Goal: Communication & Community: Answer question/provide support

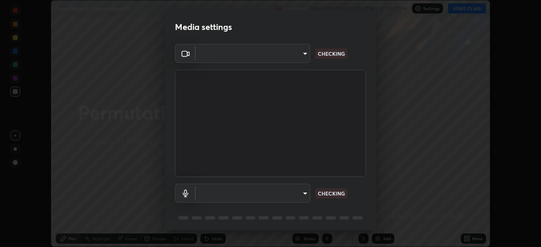
scroll to position [30, 0]
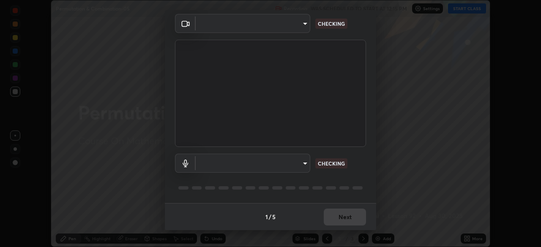
type input "6dd7f26dd43dc758996b1cf006e2949f7a02bee9d132d5f3f41e5eef0e7c266f"
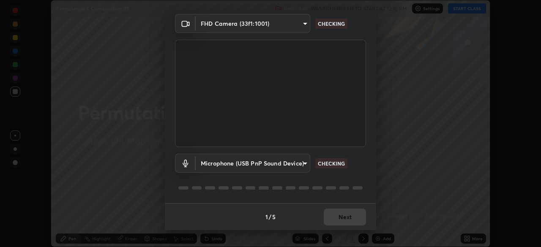
click at [306, 164] on body "Erase all Permutation & Combination-05 Recording WAS SCHEDULED TO START AT 12:1…" at bounding box center [270, 123] width 541 height 247
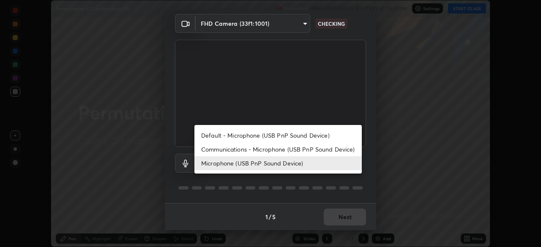
click at [304, 148] on li "Communications - Microphone (USB PnP Sound Device)" at bounding box center [277, 149] width 167 height 14
type input "communications"
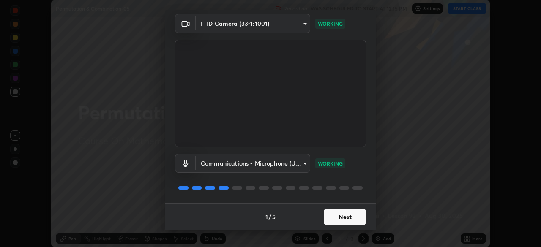
click at [339, 219] on button "Next" at bounding box center [345, 217] width 42 height 17
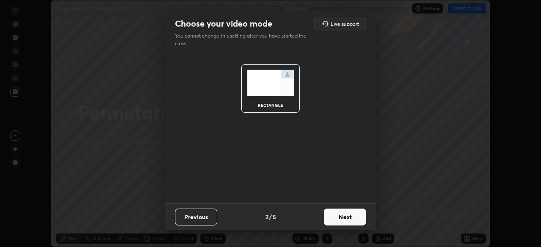
click at [339, 219] on button "Next" at bounding box center [345, 217] width 42 height 17
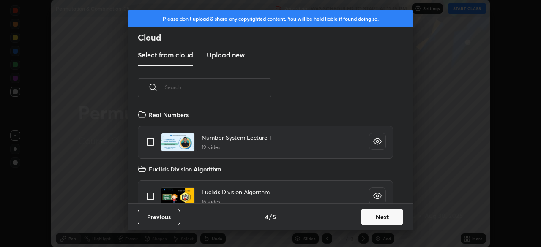
scroll to position [94, 271]
click at [372, 219] on button "Next" at bounding box center [382, 217] width 42 height 17
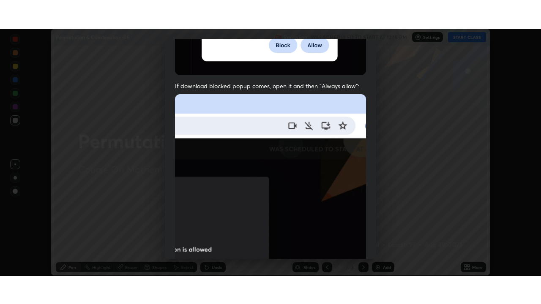
scroll to position [202, 0]
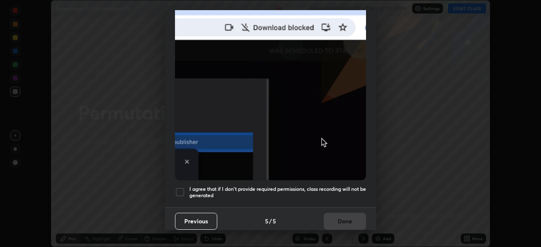
click at [327, 186] on h5 "I agree that if I don't provide required permissions, class recording will not …" at bounding box center [277, 192] width 177 height 13
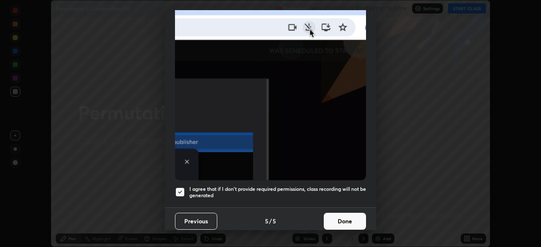
click at [336, 218] on button "Done" at bounding box center [345, 221] width 42 height 17
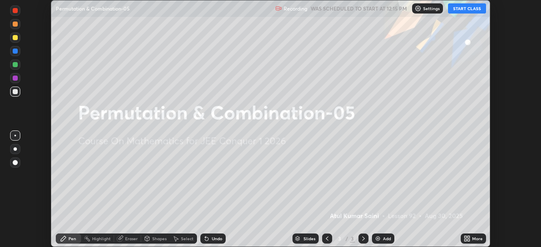
click at [467, 239] on icon at bounding box center [467, 238] width 7 height 7
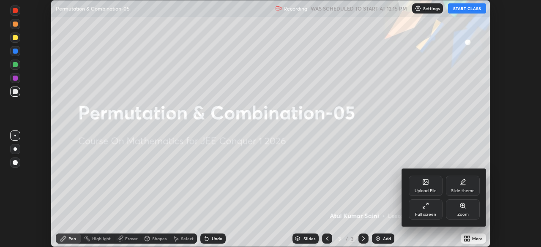
click at [427, 208] on icon at bounding box center [425, 205] width 7 height 7
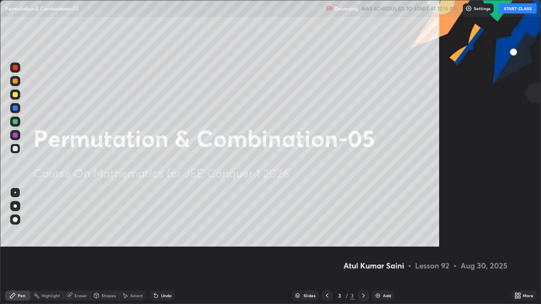
scroll to position [304, 541]
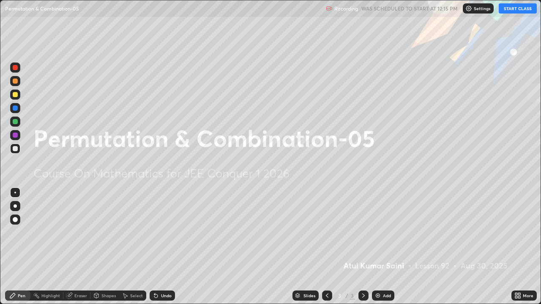
click at [511, 9] on button "START CLASS" at bounding box center [518, 8] width 38 height 10
click at [385, 247] on div "Add" at bounding box center [387, 296] width 8 height 4
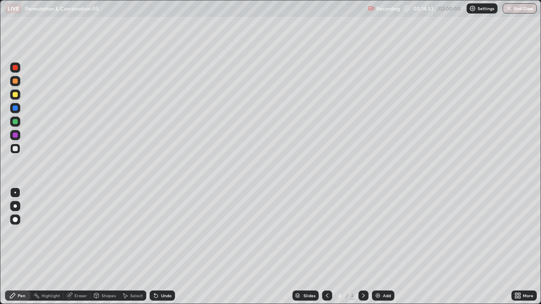
click at [385, 247] on div "Add" at bounding box center [387, 296] width 8 height 4
click at [161, 247] on div "Undo" at bounding box center [166, 296] width 11 height 4
click at [385, 247] on div "Add" at bounding box center [387, 296] width 8 height 4
click at [385, 247] on div "Add" at bounding box center [383, 296] width 22 height 10
click at [15, 121] on div at bounding box center [15, 121] width 5 height 5
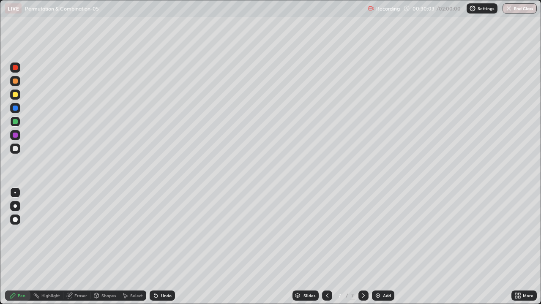
click at [165, 247] on div "Undo" at bounding box center [162, 296] width 25 height 10
click at [164, 247] on div "Undo" at bounding box center [166, 296] width 11 height 4
click at [163, 247] on div "Undo" at bounding box center [166, 296] width 11 height 4
click at [78, 247] on div "Eraser" at bounding box center [76, 296] width 27 height 10
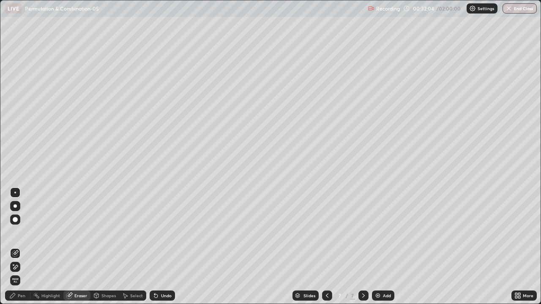
click at [78, 247] on div "Eraser" at bounding box center [76, 296] width 27 height 10
click at [16, 247] on icon at bounding box center [15, 267] width 7 height 7
click at [18, 247] on div "Pen" at bounding box center [17, 296] width 25 height 10
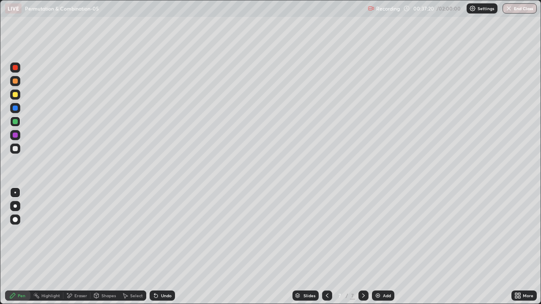
click at [388, 247] on div "Add" at bounding box center [387, 296] width 8 height 4
click at [158, 247] on div "Undo" at bounding box center [162, 296] width 25 height 10
click at [161, 247] on div "Undo" at bounding box center [166, 296] width 11 height 4
click at [163, 247] on div "Undo" at bounding box center [166, 296] width 11 height 4
click at [161, 247] on div "Undo" at bounding box center [166, 296] width 11 height 4
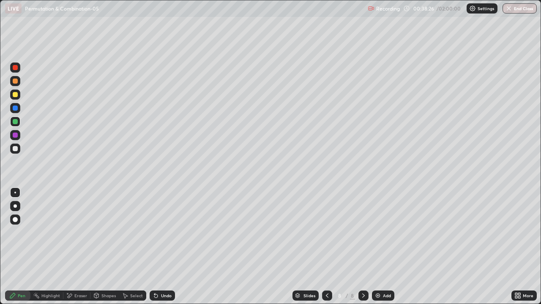
click at [330, 247] on div at bounding box center [327, 296] width 10 height 10
click at [326, 247] on icon at bounding box center [327, 295] width 7 height 7
click at [328, 247] on div at bounding box center [327, 296] width 10 height 10
click at [363, 247] on icon at bounding box center [363, 295] width 7 height 7
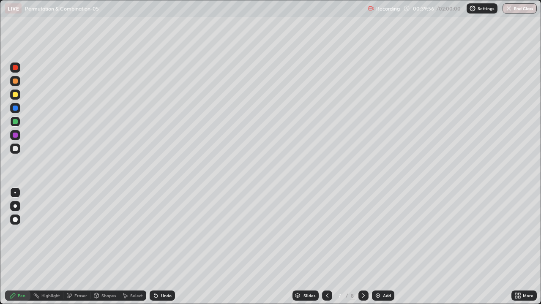
click at [363, 247] on div at bounding box center [363, 296] width 10 height 10
click at [326, 247] on icon at bounding box center [327, 295] width 7 height 7
click at [363, 247] on icon at bounding box center [363, 295] width 7 height 7
click at [382, 247] on div "Add" at bounding box center [383, 296] width 22 height 10
click at [16, 68] on div at bounding box center [15, 67] width 5 height 5
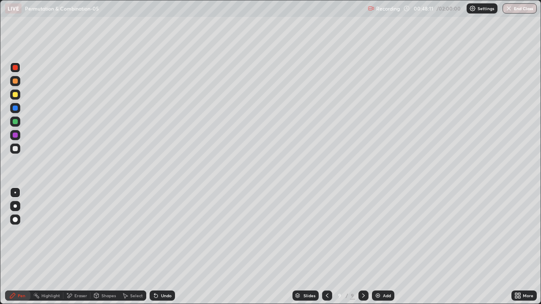
click at [163, 247] on div "Undo" at bounding box center [166, 296] width 11 height 4
click at [164, 247] on div "Undo" at bounding box center [166, 296] width 11 height 4
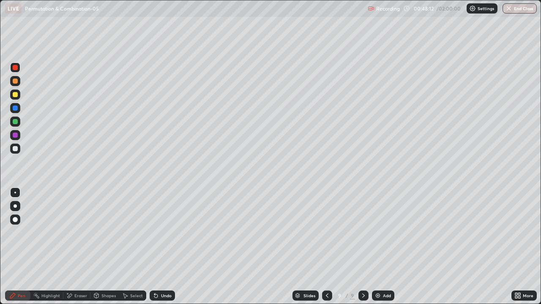
click at [164, 247] on div "Undo" at bounding box center [166, 296] width 11 height 4
click at [165, 247] on div "Undo" at bounding box center [166, 296] width 11 height 4
click at [76, 247] on div "Eraser" at bounding box center [80, 296] width 13 height 4
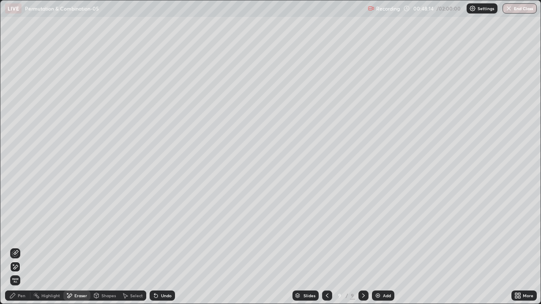
click at [23, 247] on div "Pen" at bounding box center [22, 296] width 8 height 4
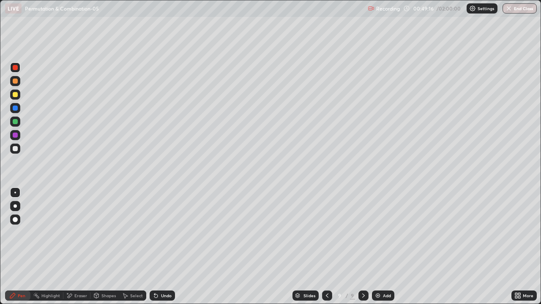
click at [80, 247] on div "Eraser" at bounding box center [80, 296] width 13 height 4
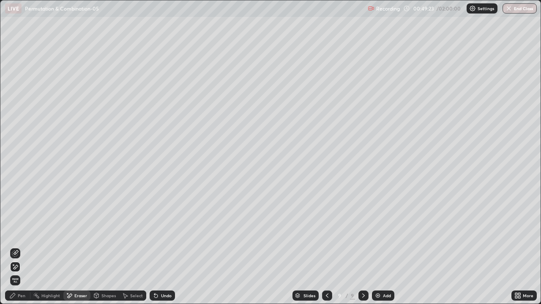
click at [20, 247] on div "Pen" at bounding box center [22, 296] width 8 height 4
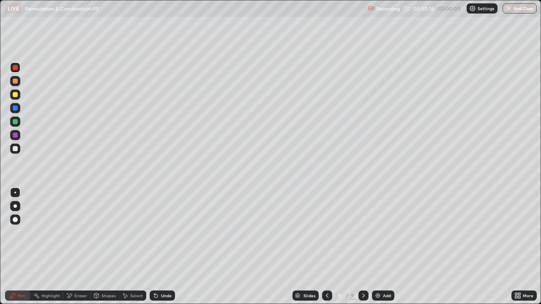
click at [78, 247] on div "Eraser" at bounding box center [80, 296] width 13 height 4
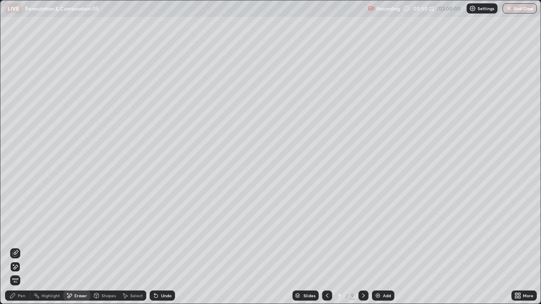
click at [24, 247] on div "Pen" at bounding box center [22, 296] width 8 height 4
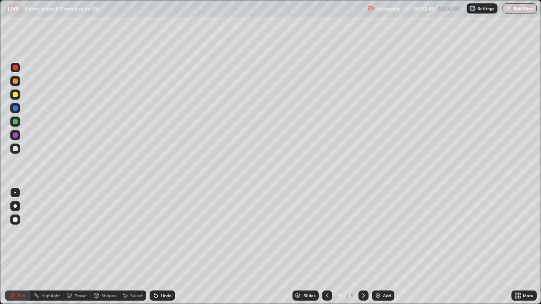
click at [77, 247] on div "Eraser" at bounding box center [80, 296] width 13 height 4
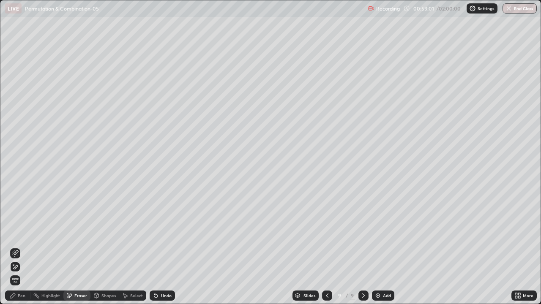
click at [22, 247] on div "Pen" at bounding box center [22, 296] width 8 height 4
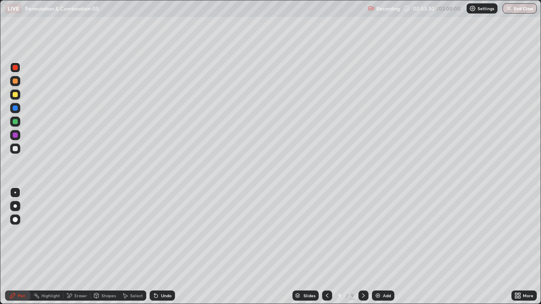
click at [77, 247] on div "Eraser" at bounding box center [76, 296] width 27 height 10
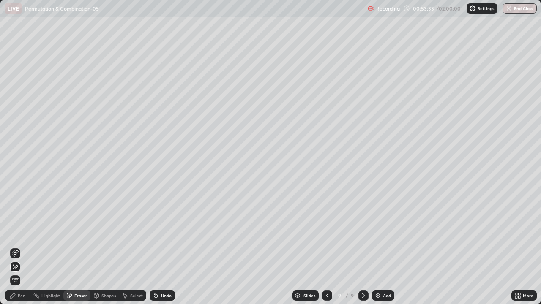
click at [22, 247] on div "Pen" at bounding box center [22, 296] width 8 height 4
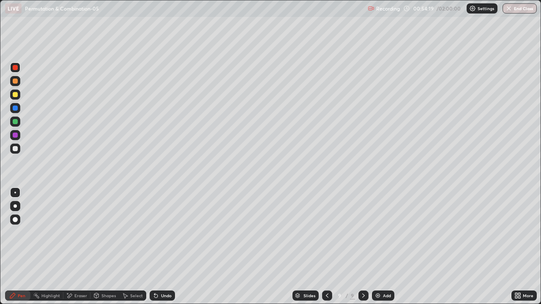
click at [18, 149] on div at bounding box center [15, 149] width 10 height 10
click at [380, 247] on div "Add" at bounding box center [383, 296] width 22 height 10
click at [326, 247] on icon at bounding box center [326, 295] width 7 height 7
click at [363, 247] on icon at bounding box center [363, 295] width 7 height 7
click at [327, 247] on icon at bounding box center [326, 295] width 7 height 7
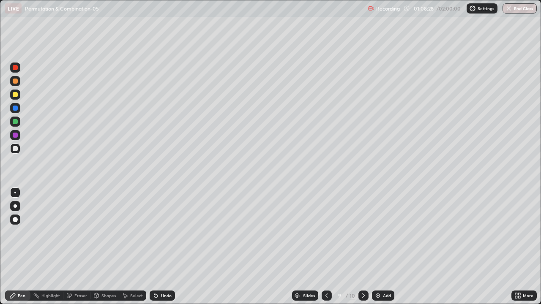
click at [366, 247] on div at bounding box center [363, 296] width 10 height 10
click at [379, 247] on img at bounding box center [377, 295] width 7 height 7
click at [82, 247] on div "Eraser" at bounding box center [80, 296] width 13 height 4
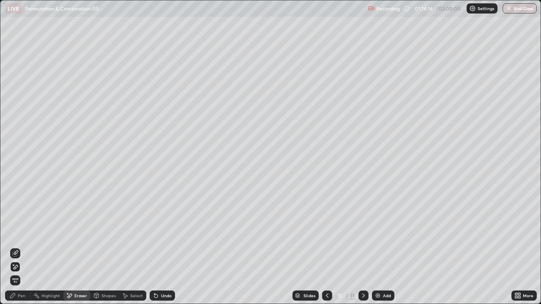
click at [15, 247] on span "Erase all" at bounding box center [15, 280] width 9 height 5
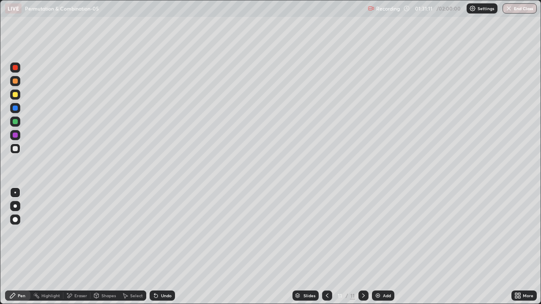
click at [379, 247] on img at bounding box center [377, 295] width 7 height 7
click at [380, 247] on img at bounding box center [377, 295] width 7 height 7
click at [329, 247] on icon at bounding box center [327, 295] width 7 height 7
click at [18, 96] on div at bounding box center [15, 95] width 10 height 10
click at [79, 247] on div "Eraser" at bounding box center [80, 296] width 13 height 4
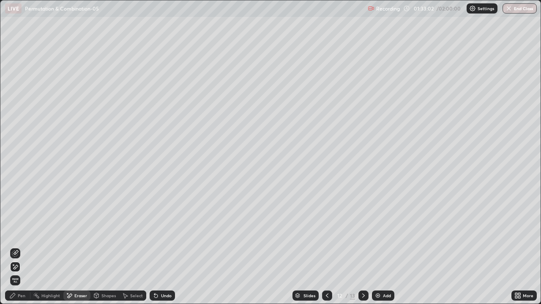
click at [22, 247] on div "Pen" at bounding box center [22, 296] width 8 height 4
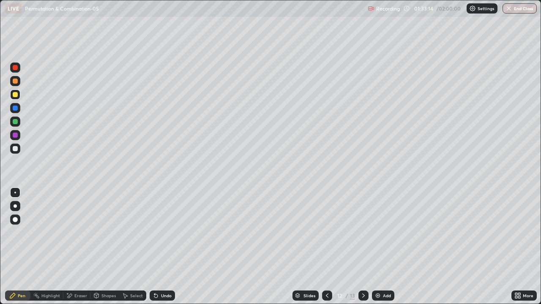
click at [161, 247] on div "Undo" at bounding box center [166, 296] width 11 height 4
click at [164, 247] on div "Undo" at bounding box center [166, 296] width 11 height 4
click at [384, 247] on div "Add" at bounding box center [383, 296] width 22 height 10
click at [155, 247] on icon at bounding box center [155, 296] width 3 height 3
click at [159, 247] on div "Undo" at bounding box center [162, 296] width 25 height 10
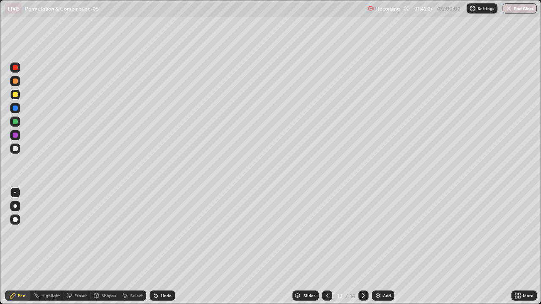
click at [161, 247] on div "Undo" at bounding box center [162, 296] width 25 height 10
click at [383, 247] on div "Add" at bounding box center [387, 296] width 8 height 4
click at [82, 247] on div "Eraser" at bounding box center [80, 296] width 13 height 4
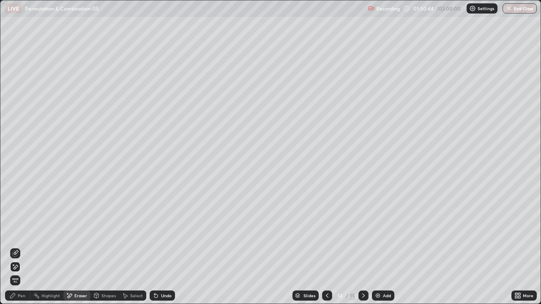
click at [26, 247] on div "Pen" at bounding box center [17, 296] width 25 height 10
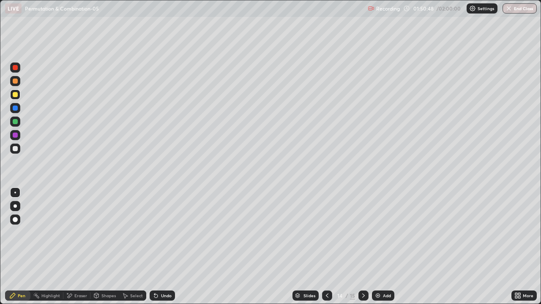
click at [81, 247] on div "Eraser" at bounding box center [76, 296] width 27 height 10
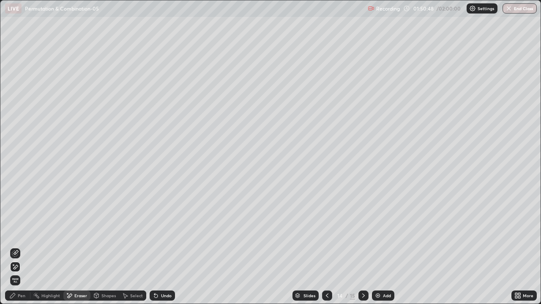
click at [81, 247] on div "Eraser" at bounding box center [80, 296] width 13 height 4
click at [77, 247] on div "Eraser" at bounding box center [76, 296] width 27 height 10
click at [79, 247] on div "Eraser" at bounding box center [76, 296] width 27 height 10
click at [25, 247] on div "Pen" at bounding box center [17, 296] width 25 height 10
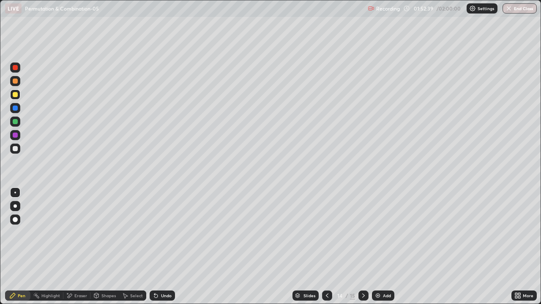
click at [325, 247] on div at bounding box center [327, 296] width 10 height 10
click at [363, 247] on icon at bounding box center [363, 295] width 7 height 7
click at [134, 247] on div "Select" at bounding box center [136, 296] width 13 height 4
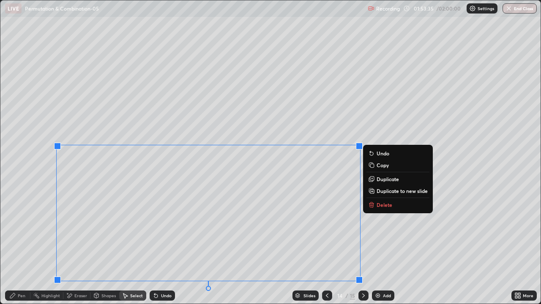
click at [381, 164] on p "Copy" at bounding box center [383, 165] width 12 height 7
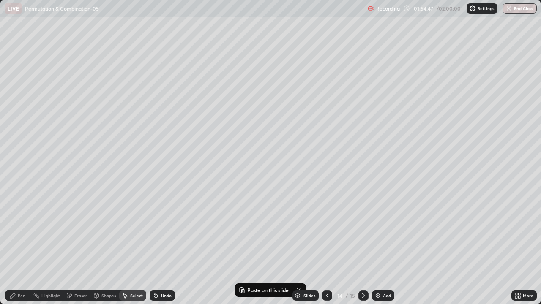
click at [382, 247] on div "Add" at bounding box center [383, 296] width 22 height 10
click at [63, 52] on p "Paste here" at bounding box center [67, 51] width 25 height 7
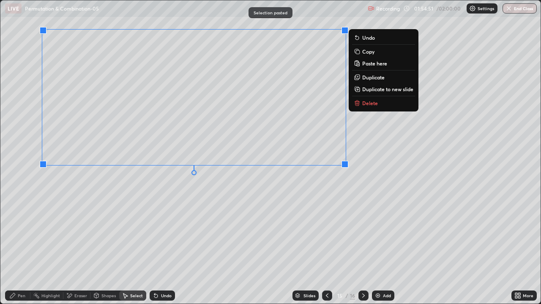
click at [88, 192] on div "0 ° Undo Copy Paste here Duplicate Duplicate to new slide Delete" at bounding box center [270, 151] width 540 height 303
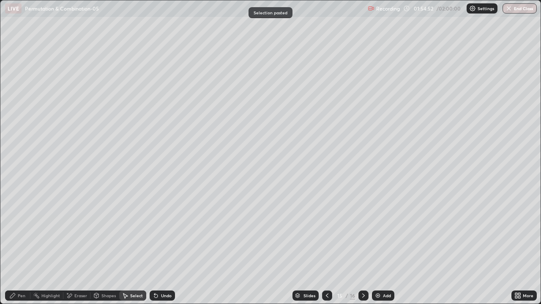
click at [26, 247] on div "Pen" at bounding box center [17, 296] width 25 height 10
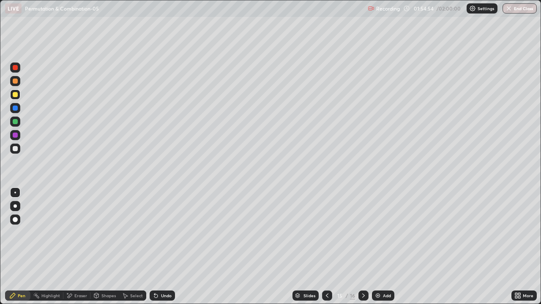
click at [82, 247] on div "Eraser" at bounding box center [76, 296] width 27 height 10
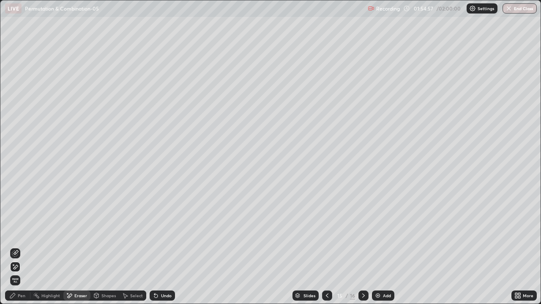
click at [22, 247] on div "Pen" at bounding box center [22, 296] width 8 height 4
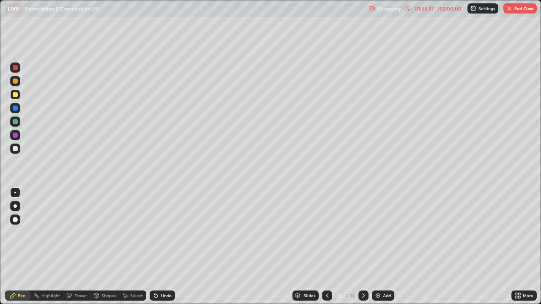
click at [330, 247] on div at bounding box center [327, 296] width 10 height 10
click at [161, 247] on div "Undo" at bounding box center [162, 296] width 25 height 10
click at [158, 247] on div "Undo" at bounding box center [162, 296] width 25 height 10
click at [160, 247] on div "Undo" at bounding box center [162, 296] width 25 height 10
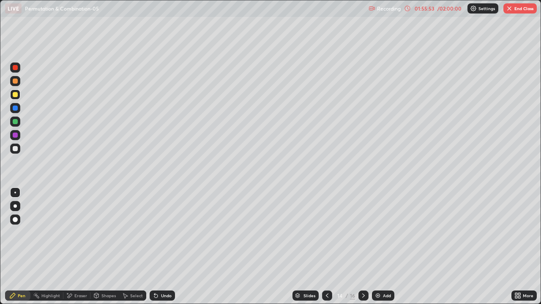
click at [161, 247] on div "Undo" at bounding box center [162, 296] width 25 height 10
click at [162, 247] on div "Undo" at bounding box center [162, 296] width 25 height 10
click at [164, 247] on div "Undo" at bounding box center [162, 296] width 25 height 10
click at [164, 247] on div "Undo" at bounding box center [166, 296] width 11 height 4
click at [364, 247] on icon at bounding box center [363, 296] width 3 height 4
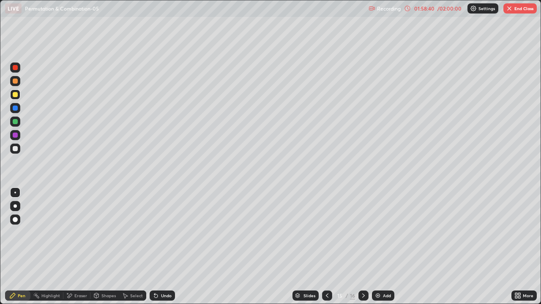
click at [515, 7] on button "End Class" at bounding box center [519, 8] width 33 height 10
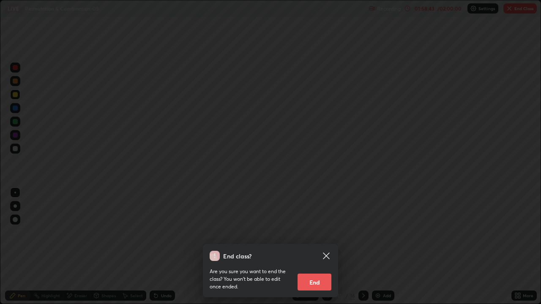
click at [315, 247] on button "End" at bounding box center [315, 282] width 34 height 17
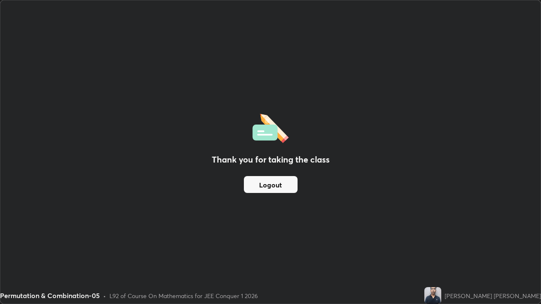
click at [279, 186] on button "Logout" at bounding box center [271, 184] width 54 height 17
